Goal: Transaction & Acquisition: Book appointment/travel/reservation

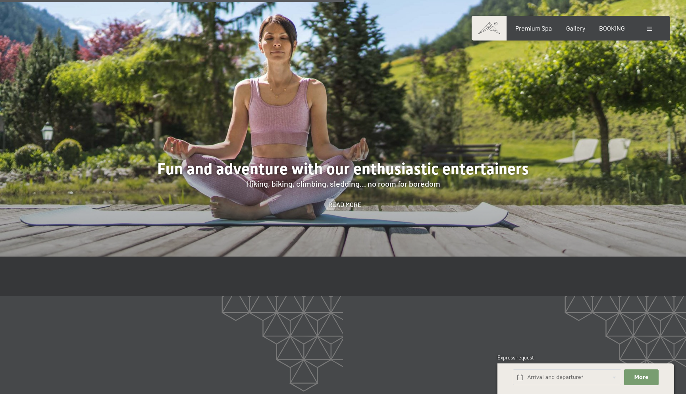
scroll to position [1204, 0]
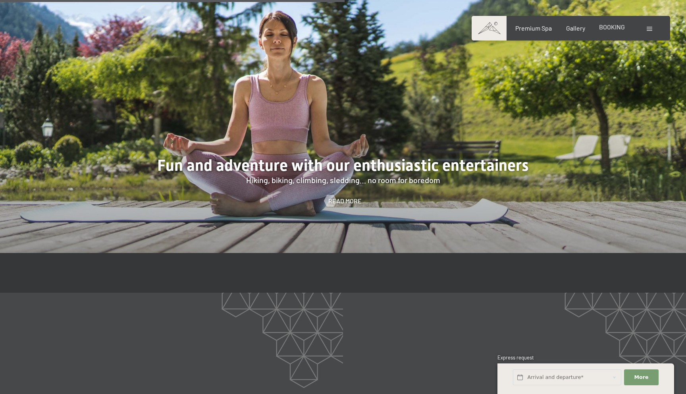
click at [603, 26] on span "BOOKING" at bounding box center [612, 27] width 26 height 8
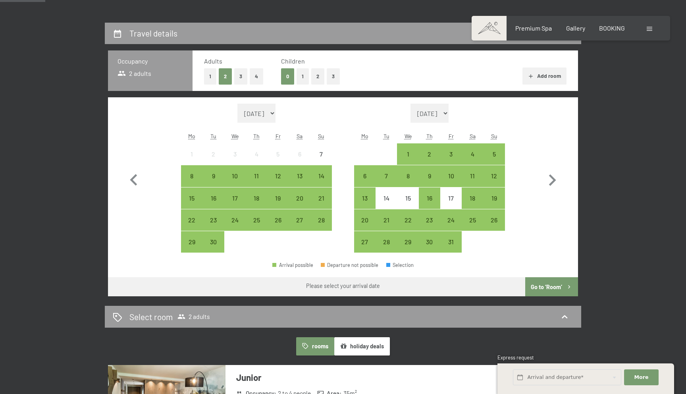
scroll to position [228, 0]
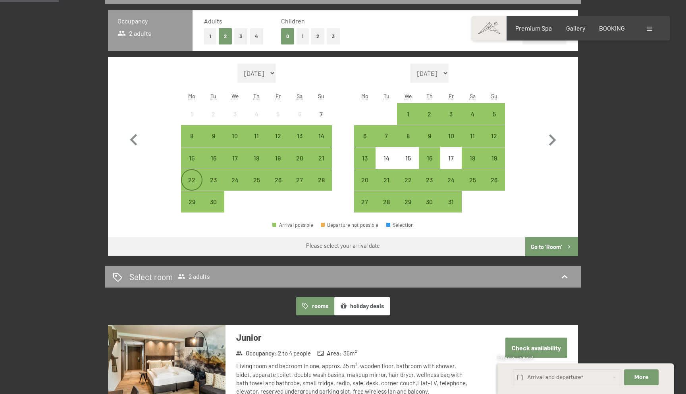
click at [188, 179] on div "22" at bounding box center [192, 187] width 20 height 20
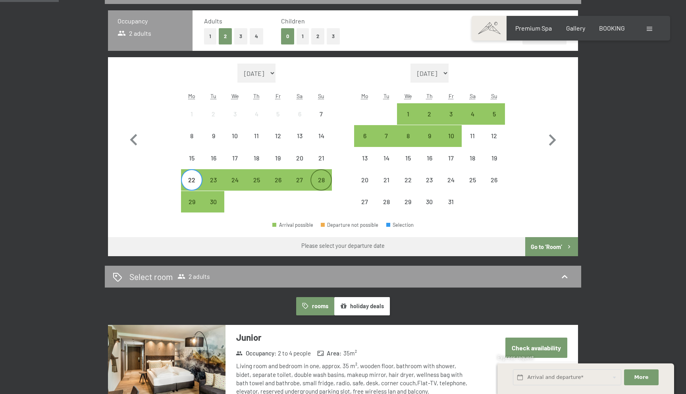
click at [320, 177] on div "28" at bounding box center [321, 187] width 20 height 20
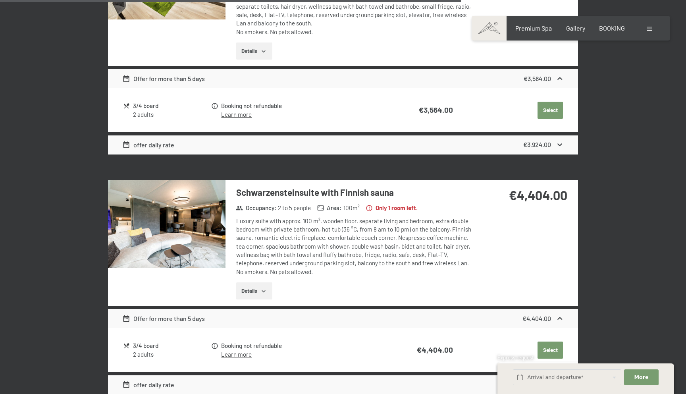
scroll to position [551, 0]
